Goal: Complete application form

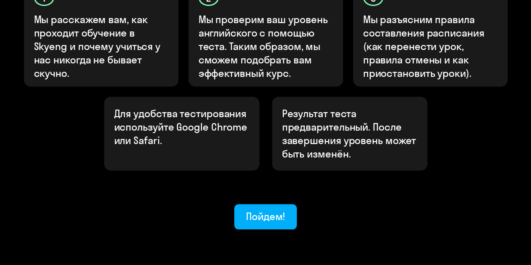
scroll to position [336, 0]
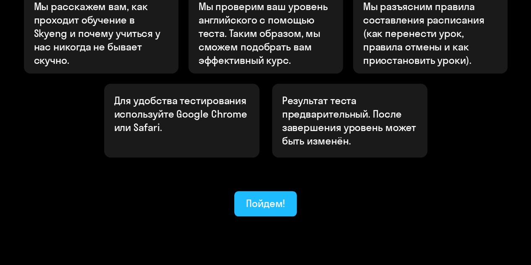
click at [268, 197] on font "Пойдем!" at bounding box center [265, 203] width 39 height 13
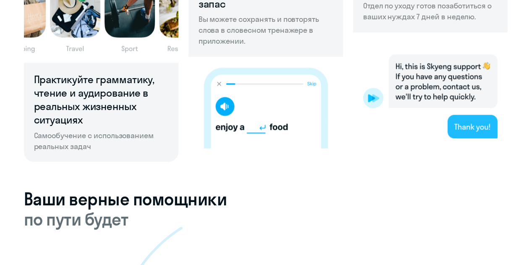
scroll to position [672, 0]
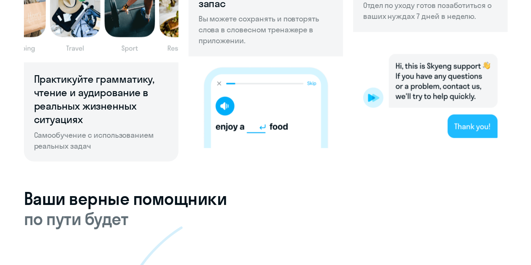
click at [224, 106] on img at bounding box center [266, 102] width 155 height 92
click at [222, 110] on img at bounding box center [266, 102] width 155 height 92
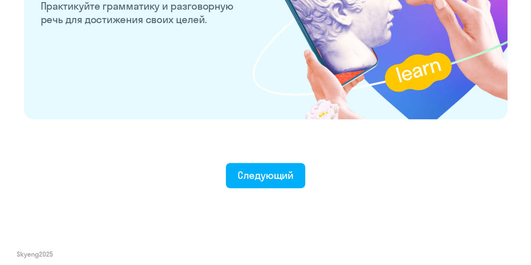
scroll to position [1722, 0]
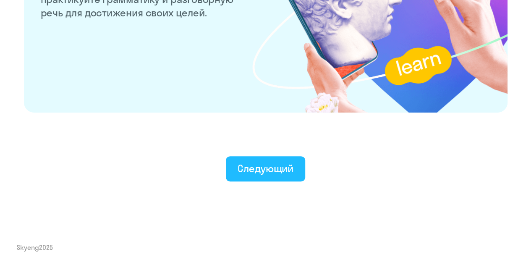
click at [247, 166] on font "Следующий" at bounding box center [266, 168] width 56 height 13
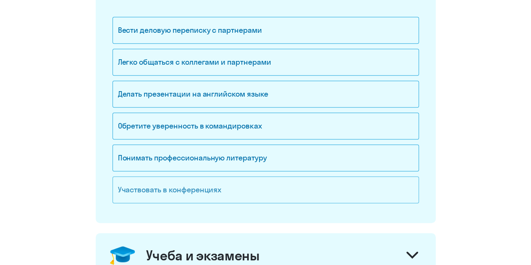
scroll to position [168, 0]
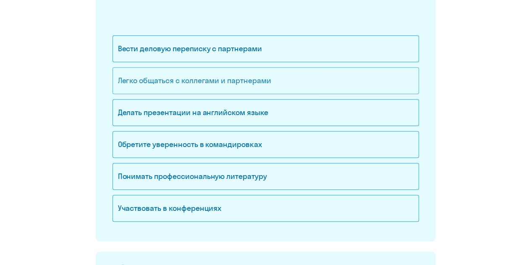
click at [285, 81] on div "Легко общаться с коллегами и партнерами" at bounding box center [266, 80] width 307 height 27
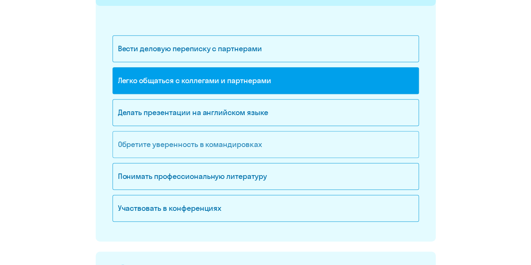
click at [274, 144] on div "Обретите уверенность в командировках" at bounding box center [266, 144] width 307 height 27
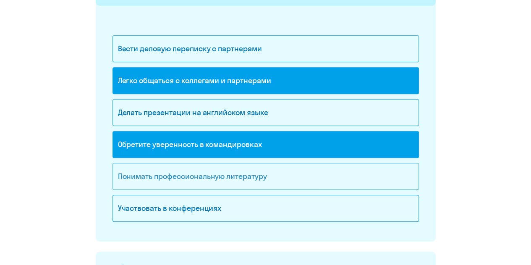
click at [275, 178] on div "Понимать профессиональную литературу" at bounding box center [266, 176] width 307 height 27
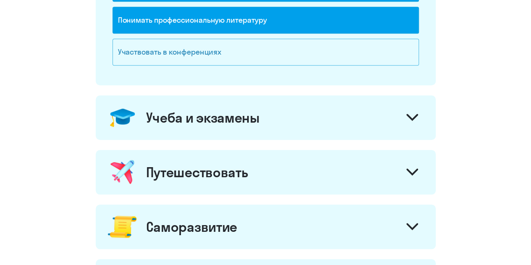
scroll to position [336, 0]
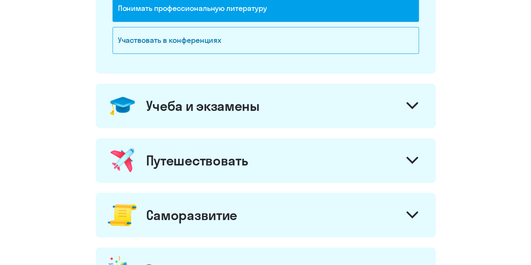
click at [275, 162] on div "Путешествовать" at bounding box center [266, 160] width 340 height 45
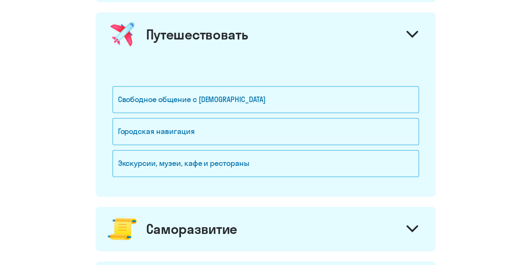
scroll to position [504, 0]
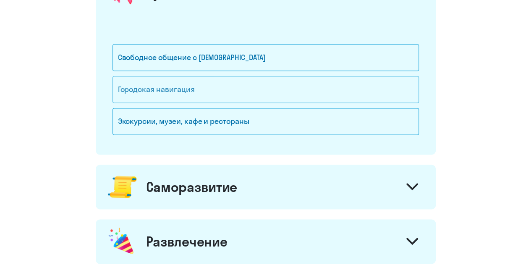
click at [231, 86] on div "Городская навигация" at bounding box center [266, 89] width 307 height 27
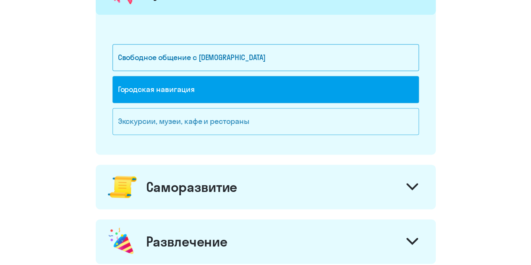
click at [262, 121] on div "Экскурсии, музеи, кафе и рестораны" at bounding box center [266, 121] width 307 height 27
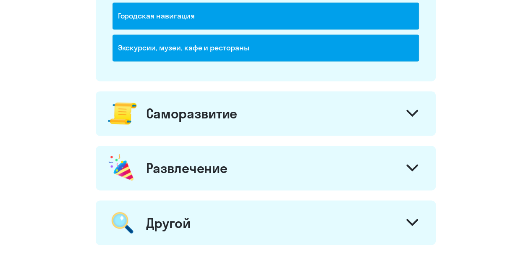
scroll to position [630, 0]
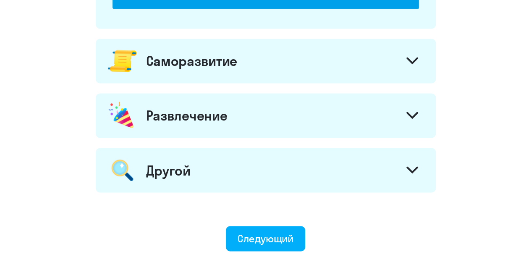
click at [368, 63] on div "Саморазвитие" at bounding box center [266, 61] width 340 height 45
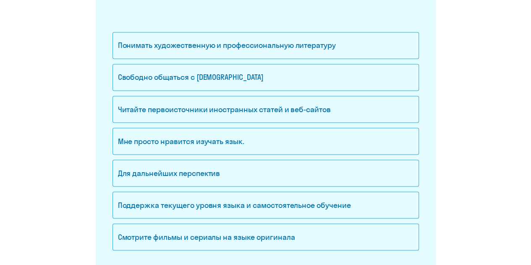
scroll to position [714, 0]
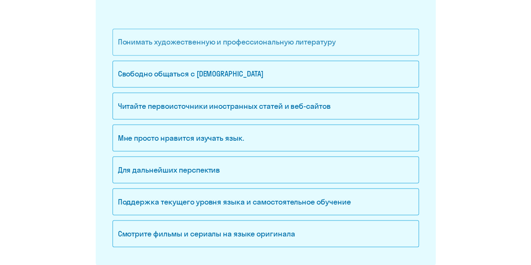
click at [302, 37] on font "Понимать художественную и профессиональную литературу" at bounding box center [227, 42] width 218 height 10
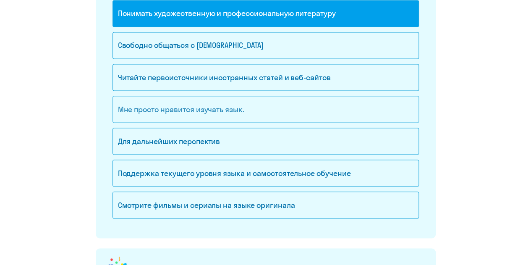
scroll to position [756, 0]
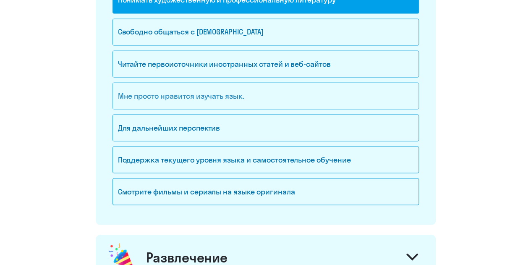
click at [263, 94] on div "Мне просто нравится изучать язык." at bounding box center [266, 95] width 307 height 27
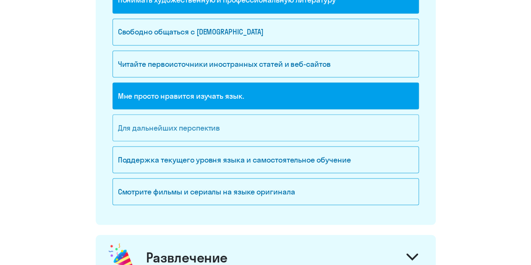
click at [287, 127] on div "Для дальнейших перспектив" at bounding box center [266, 127] width 307 height 27
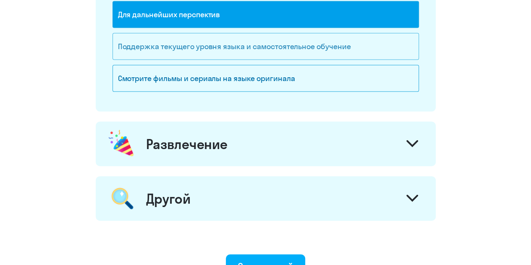
scroll to position [882, 0]
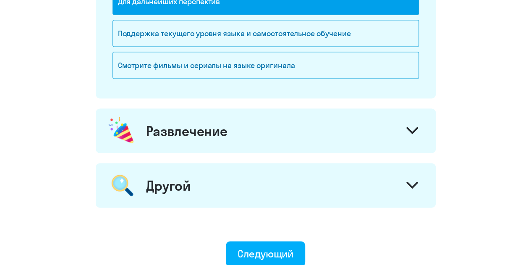
click at [283, 132] on div "Развлечение" at bounding box center [266, 131] width 340 height 45
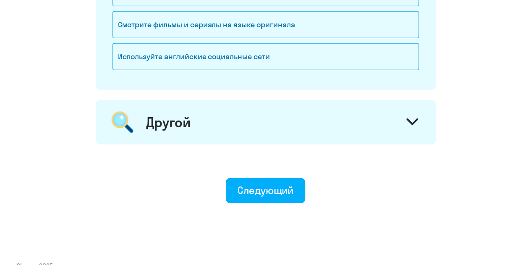
scroll to position [1130, 0]
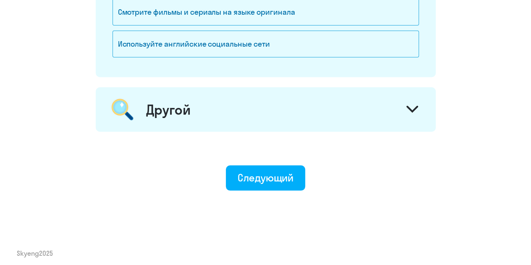
click at [284, 104] on div "Другой" at bounding box center [266, 109] width 340 height 45
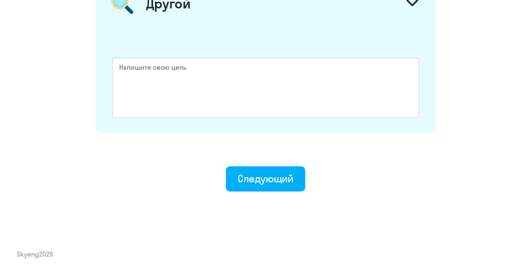
scroll to position [1237, 0]
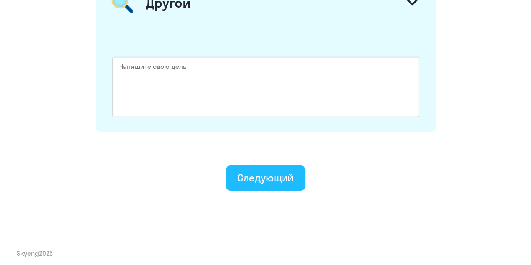
click at [267, 173] on font "Следующий" at bounding box center [266, 177] width 56 height 13
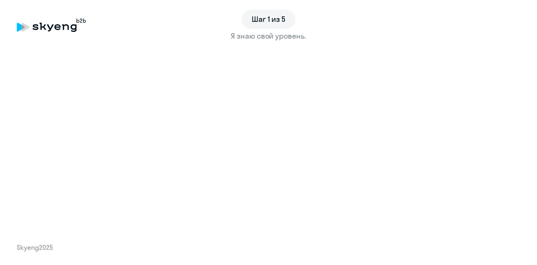
click at [367, 232] on div "Шаг 1 из 5 Я знаю свой уровень. Skyeng 2025" at bounding box center [268, 132] width 537 height 265
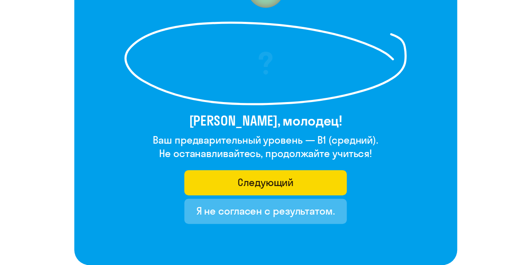
scroll to position [110, 0]
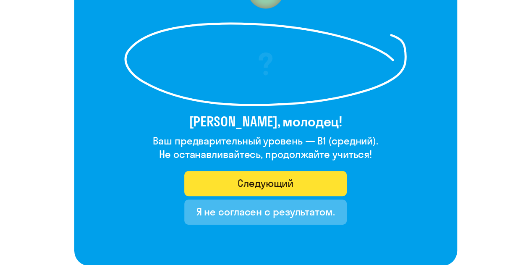
click at [244, 179] on font "Следующий" at bounding box center [266, 183] width 56 height 13
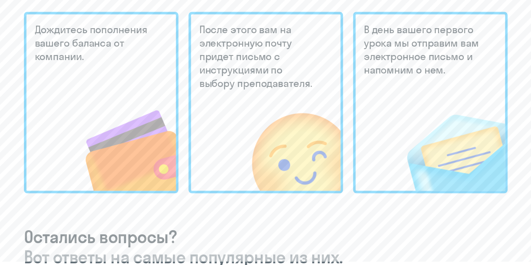
scroll to position [151, 0]
